Goal: Find specific page/section: Find specific page/section

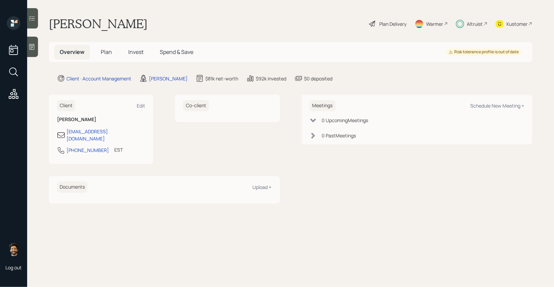
click at [478, 23] on div "Altruist" at bounding box center [475, 23] width 16 height 7
